Goal: Information Seeking & Learning: Learn about a topic

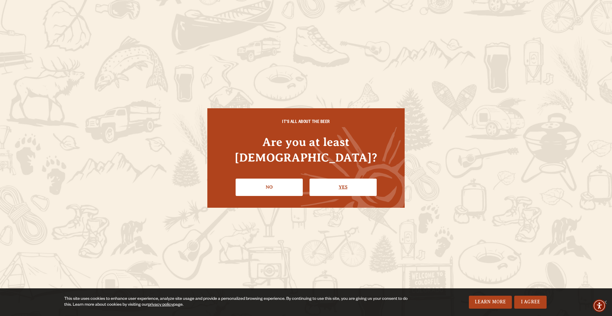
click at [334, 179] on link "Yes" at bounding box center [342, 187] width 67 height 17
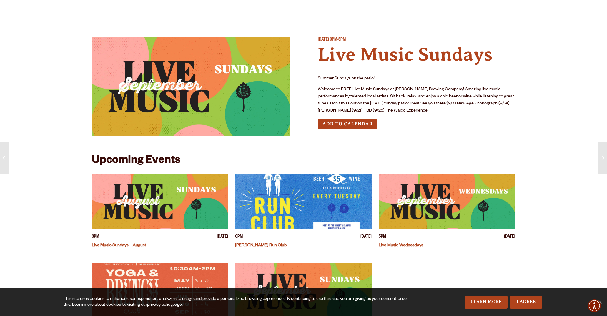
click at [174, 205] on img "View event details" at bounding box center [160, 202] width 137 height 56
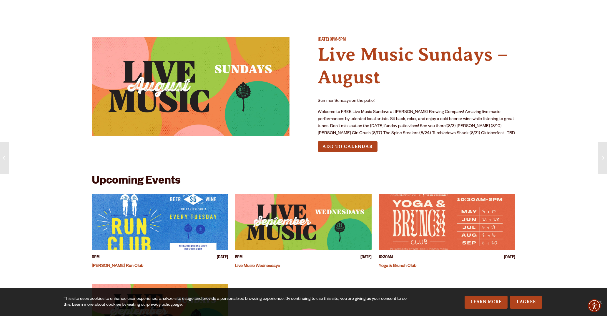
click at [205, 159] on div "Sunday August 31, 2025 3PM-5PM Live Music Sundays – August Summer Sundays on th…" at bounding box center [304, 99] width 424 height 124
click at [291, 234] on img "View event details" at bounding box center [303, 222] width 137 height 56
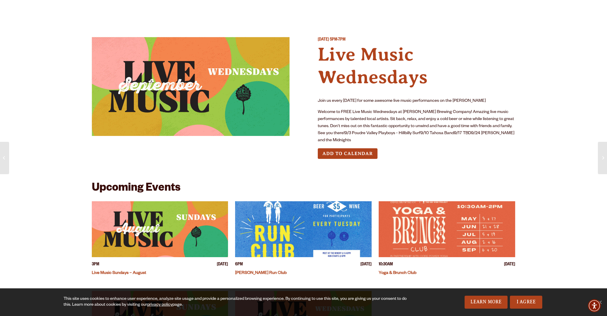
click at [172, 221] on img "View event details" at bounding box center [160, 229] width 137 height 56
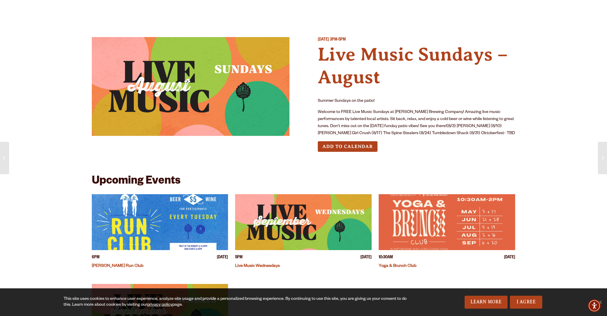
click at [168, 215] on img "View event details" at bounding box center [160, 222] width 137 height 56
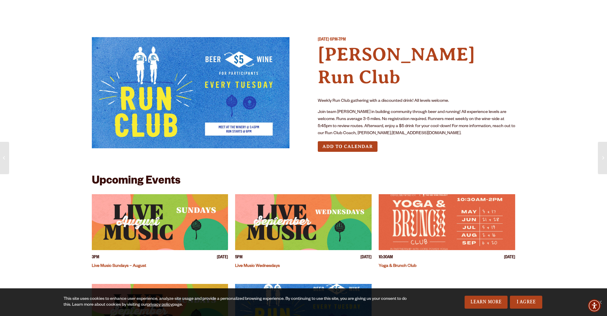
click at [191, 212] on img "View event details" at bounding box center [160, 222] width 137 height 56
